Goal: Navigation & Orientation: Find specific page/section

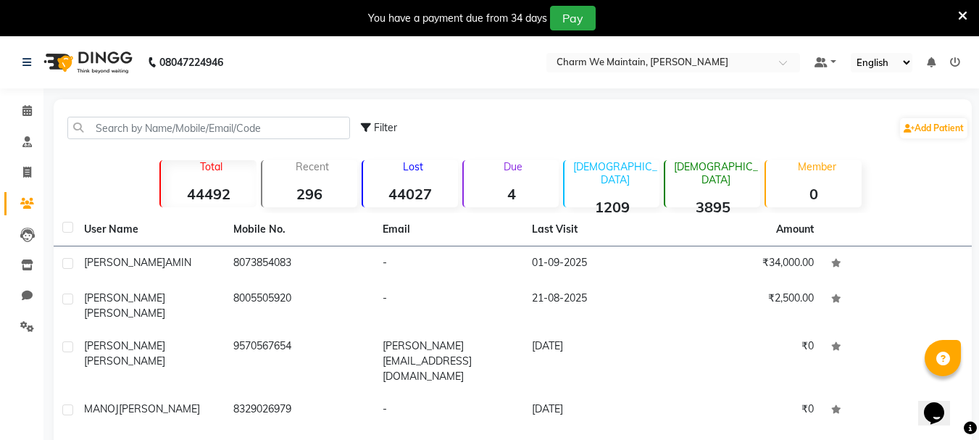
click at [962, 13] on icon at bounding box center [962, 15] width 9 height 13
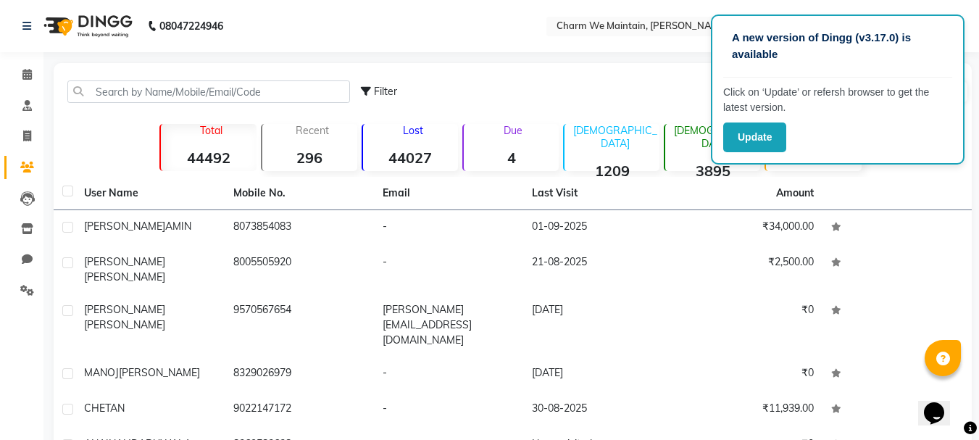
click at [422, 52] on div "A new version of Dingg (v3.17.0) is available Click on ‘Update’ or refersh brow…" at bounding box center [489, 346] width 979 height 692
click at [34, 74] on span at bounding box center [26, 75] width 25 height 17
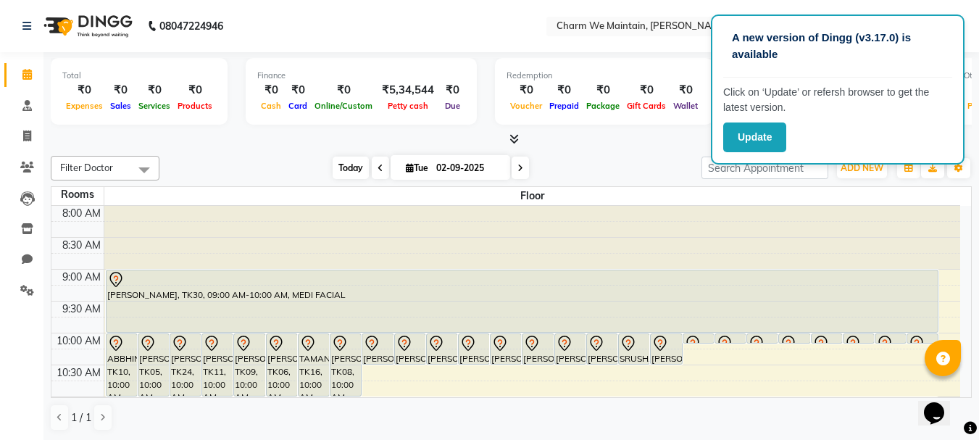
click at [348, 162] on span "Today" at bounding box center [351, 168] width 36 height 22
